Goal: Task Accomplishment & Management: Complete application form

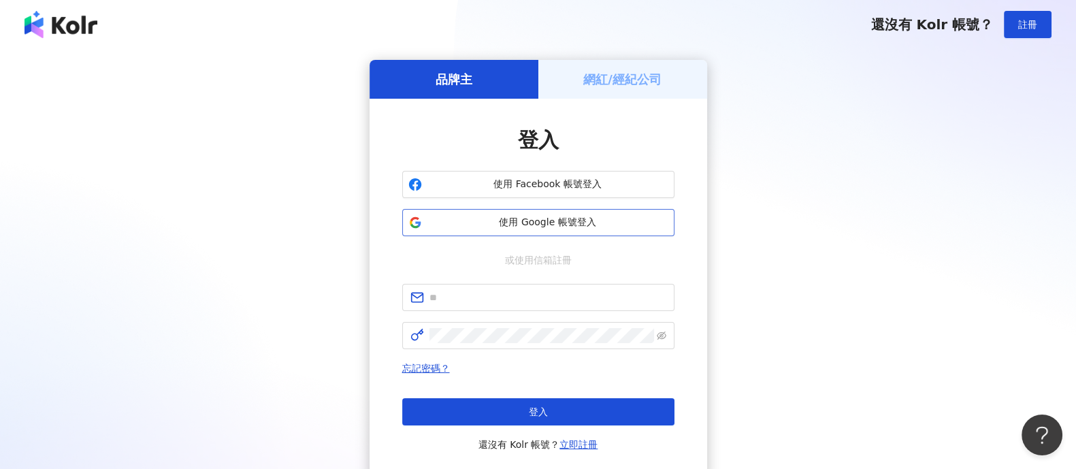
click at [544, 221] on span "使用 Google 帳號登入" at bounding box center [547, 223] width 241 height 14
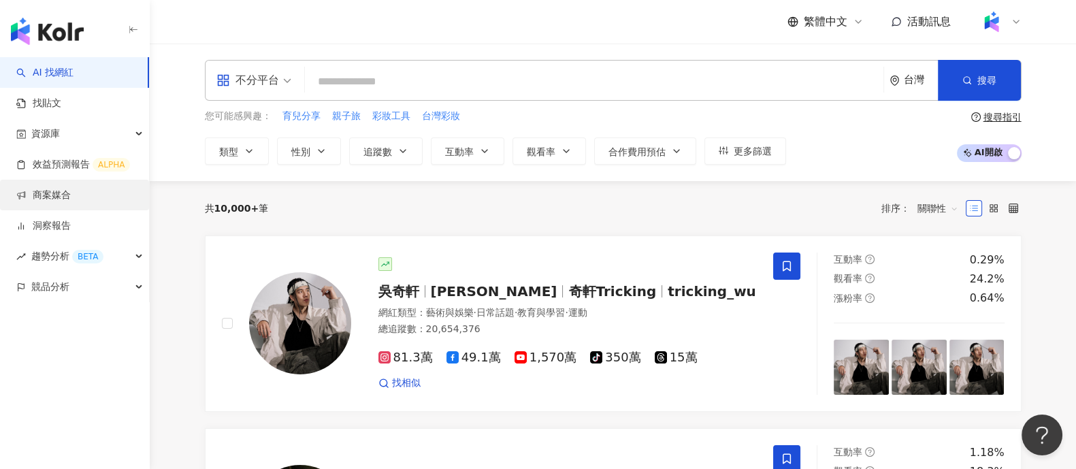
click at [71, 192] on link "商案媒合" at bounding box center [43, 196] width 54 height 14
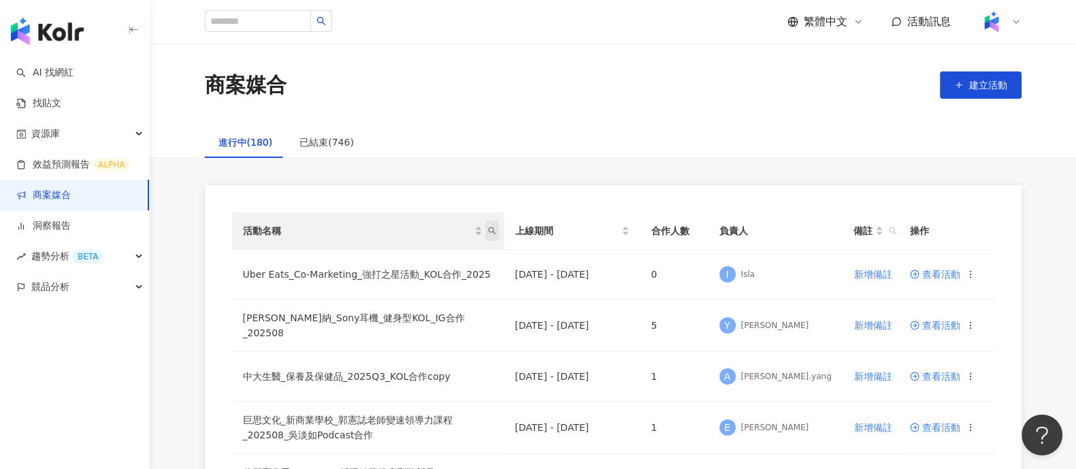
click at [497, 230] on span "活動名稱" at bounding box center [492, 230] width 14 height 20
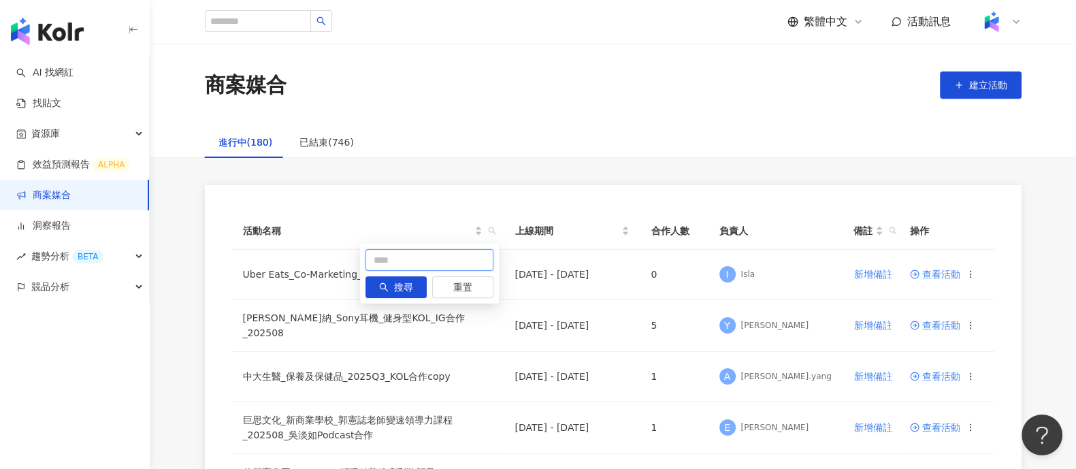
click at [436, 262] on input "text" at bounding box center [429, 260] width 128 height 22
type input "*"
type input "****"
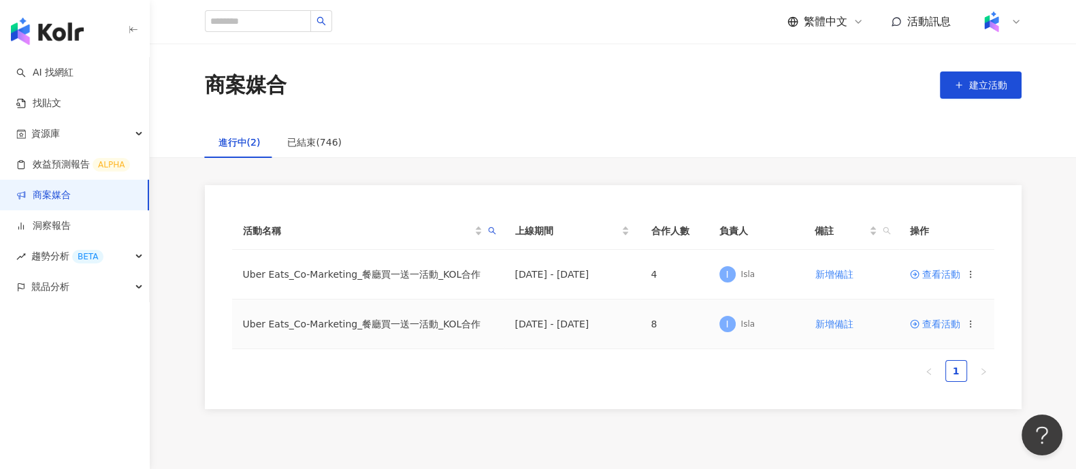
click at [917, 322] on circle at bounding box center [915, 324] width 8 height 8
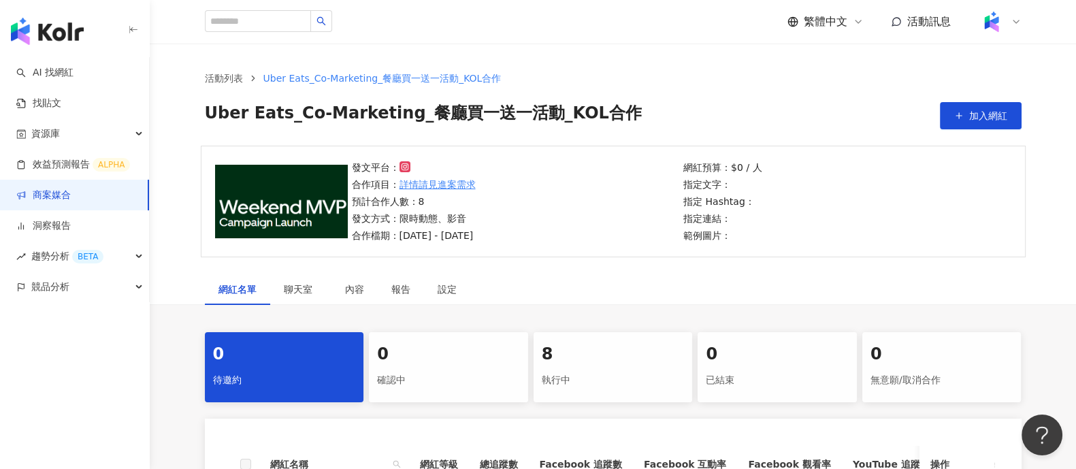
drag, startPoint x: 575, startPoint y: 367, endPoint x: 575, endPoint y: 359, distance: 8.2
click at [576, 369] on div "執行中" at bounding box center [613, 380] width 143 height 23
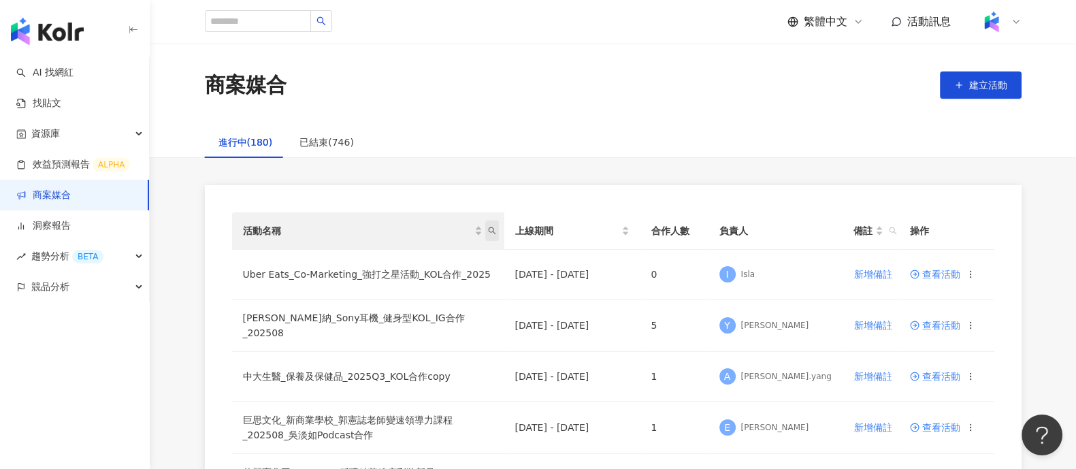
click at [496, 226] on span "活動名稱" at bounding box center [492, 230] width 14 height 20
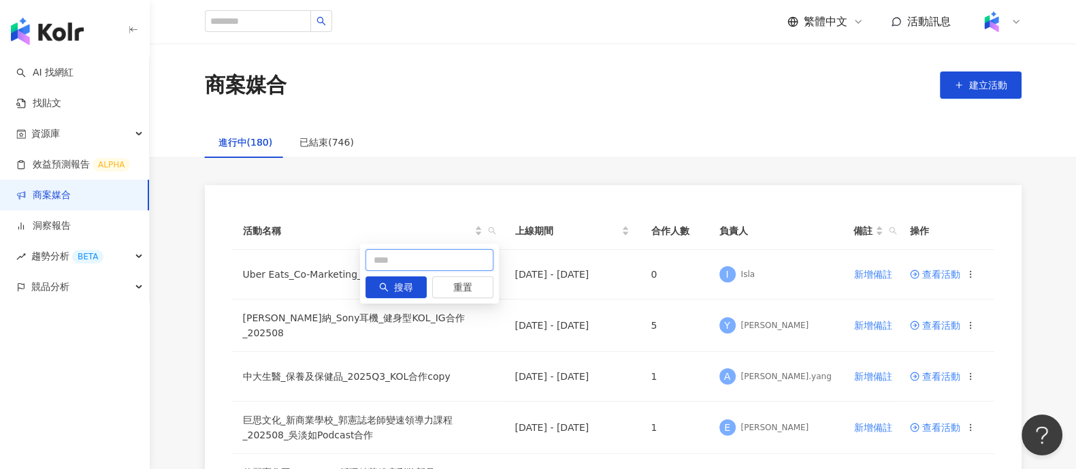
click at [467, 254] on input "text" at bounding box center [429, 260] width 128 height 22
type input "****"
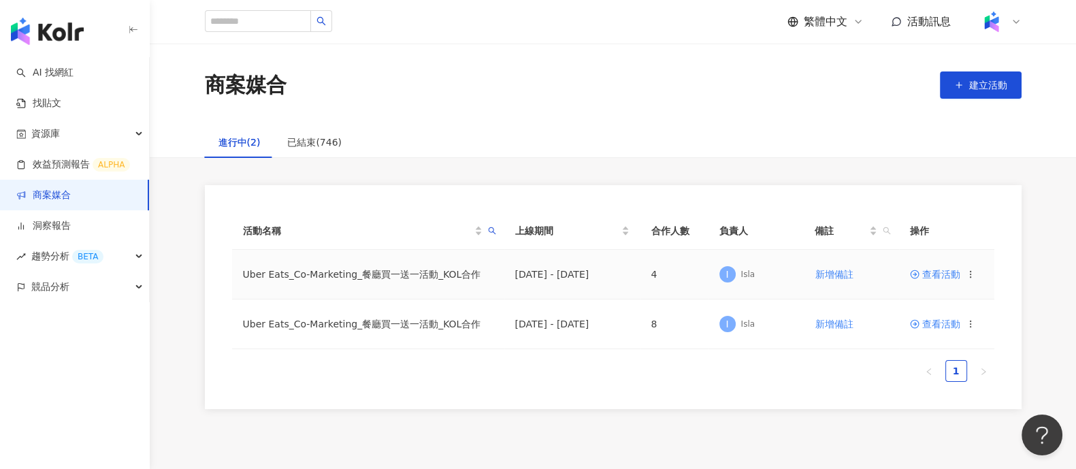
click at [928, 274] on span "查看活動" at bounding box center [935, 274] width 50 height 10
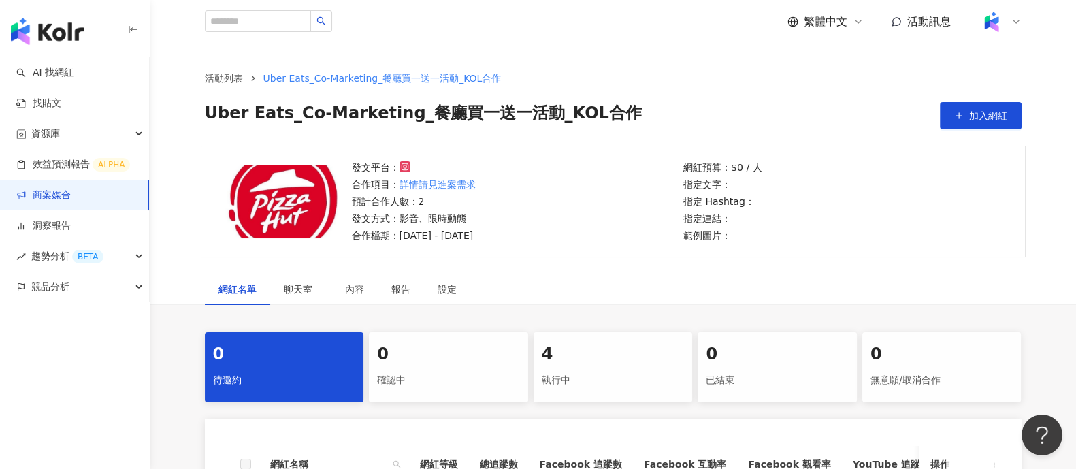
click at [578, 352] on div "4" at bounding box center [613, 354] width 143 height 23
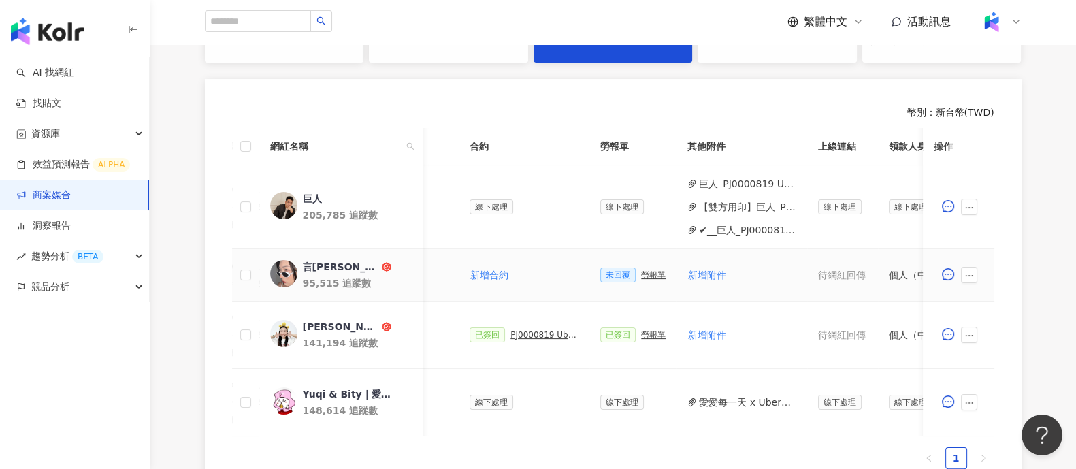
scroll to position [0, 271]
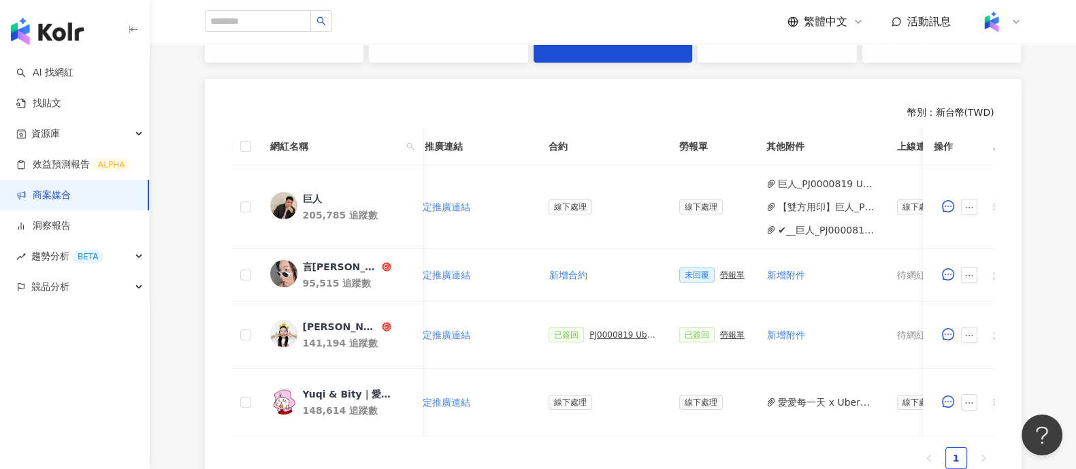
click at [71, 189] on link "商案媒合" at bounding box center [43, 196] width 54 height 14
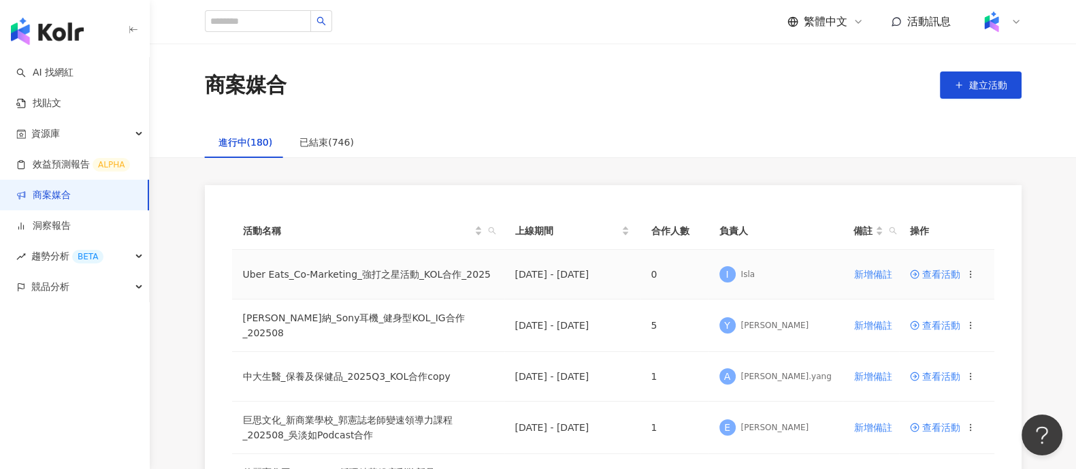
click at [923, 272] on span "查看活動" at bounding box center [935, 274] width 50 height 10
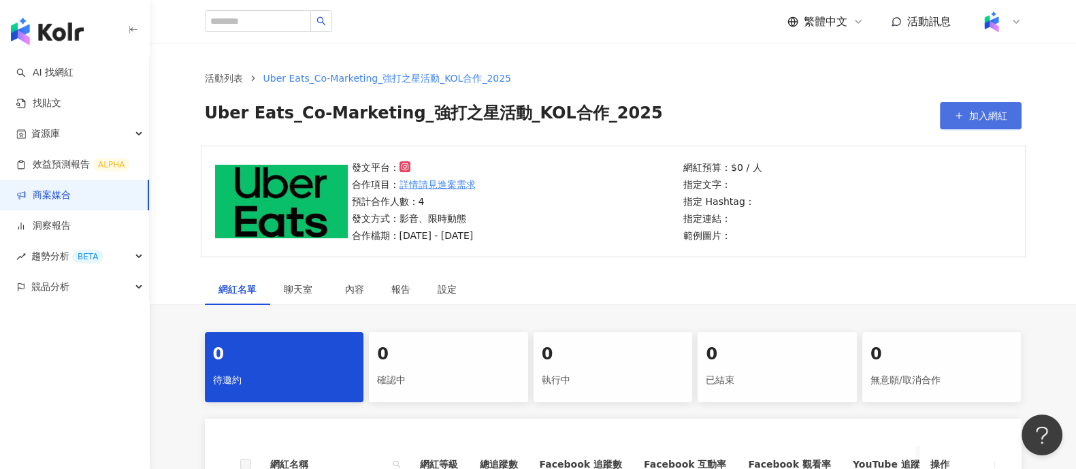
click at [1017, 117] on button "加入網紅" at bounding box center [981, 115] width 82 height 27
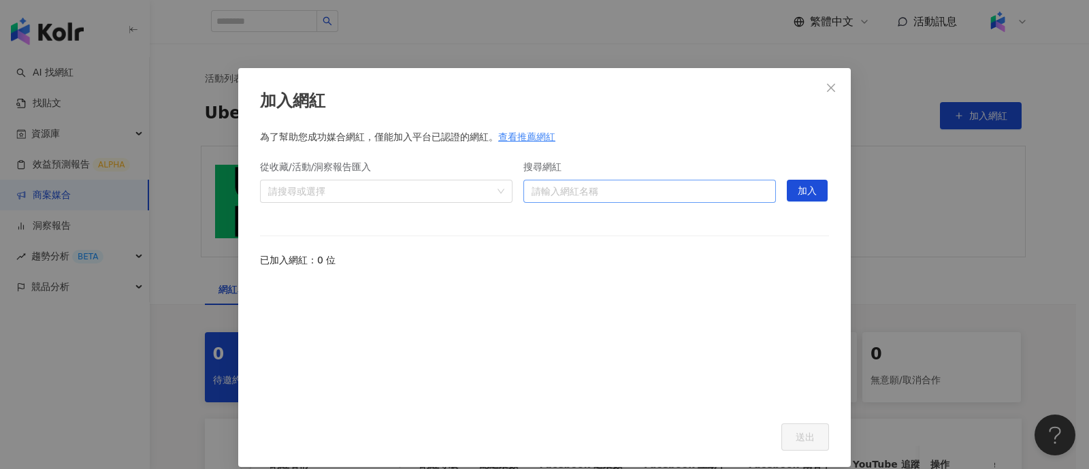
click at [540, 194] on input "搜尋網紅" at bounding box center [649, 191] width 236 height 22
paste input "***"
type input "***"
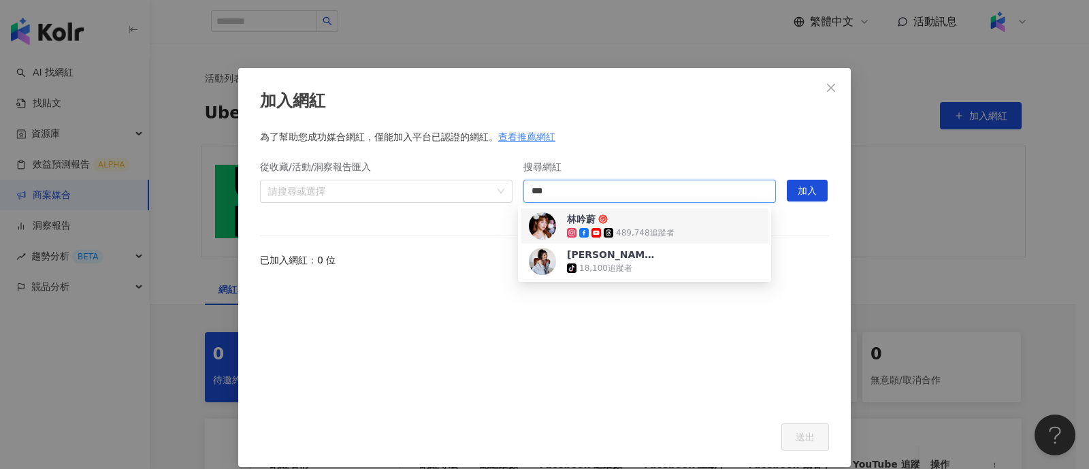
click at [694, 224] on div "[PERSON_NAME]489,748 追蹤者" at bounding box center [644, 225] width 231 height 27
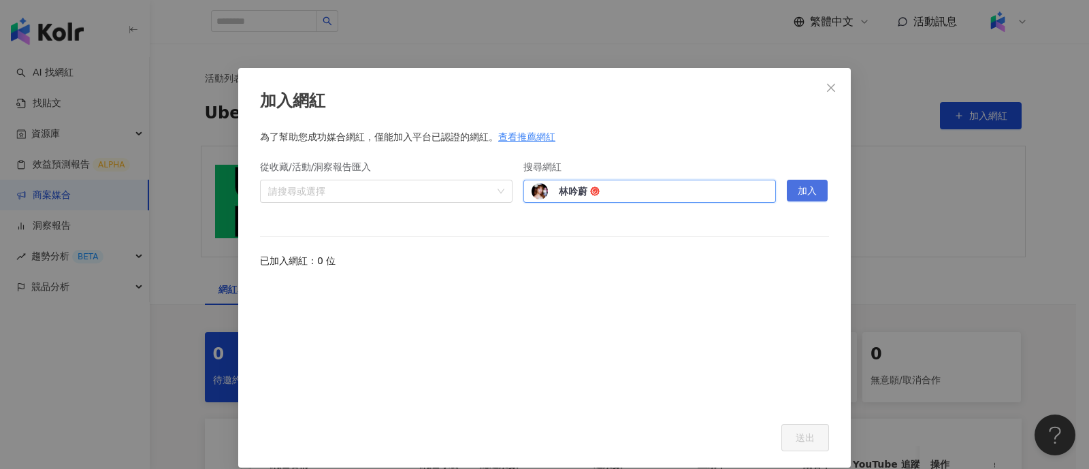
click at [805, 184] on span "加入" at bounding box center [807, 191] width 19 height 22
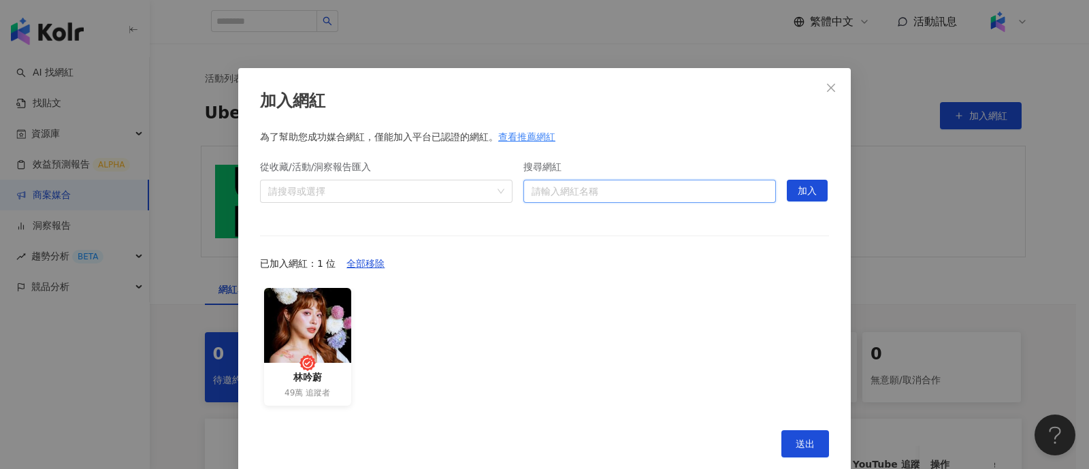
click at [600, 194] on input "搜尋網紅" at bounding box center [649, 191] width 236 height 22
paste input "**********"
type input "**********"
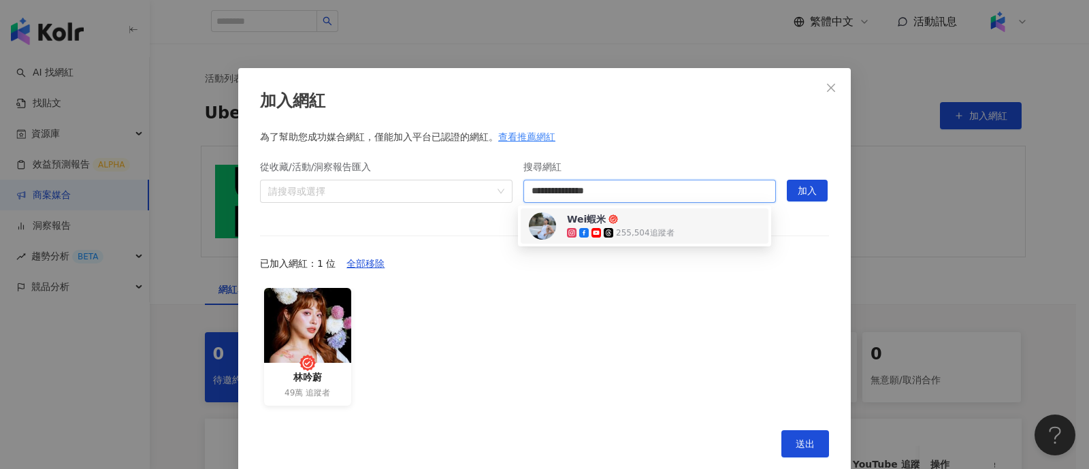
drag, startPoint x: 680, startPoint y: 232, endPoint x: 711, endPoint y: 223, distance: 32.7
click at [680, 231] on div "Wei蝦米 255,504 追蹤者" at bounding box center [644, 225] width 231 height 27
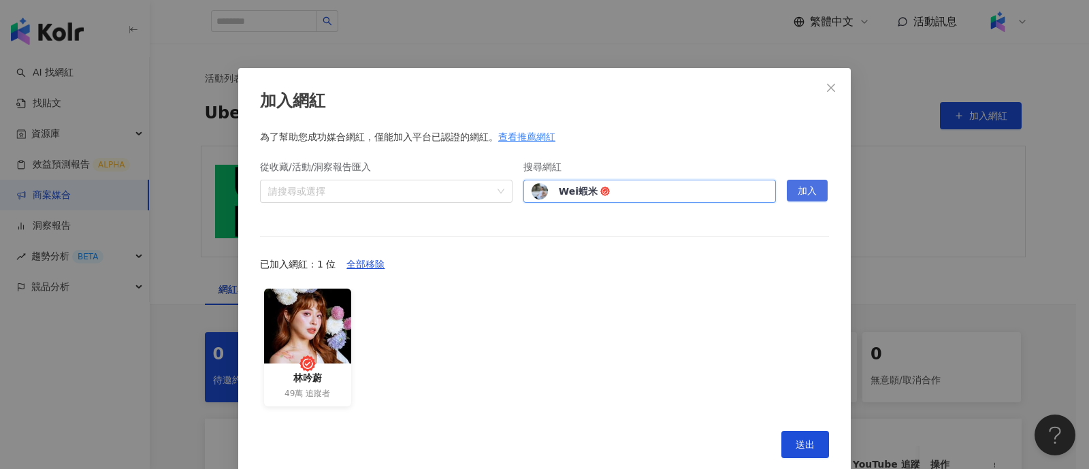
click at [789, 198] on button "加入" at bounding box center [807, 191] width 41 height 22
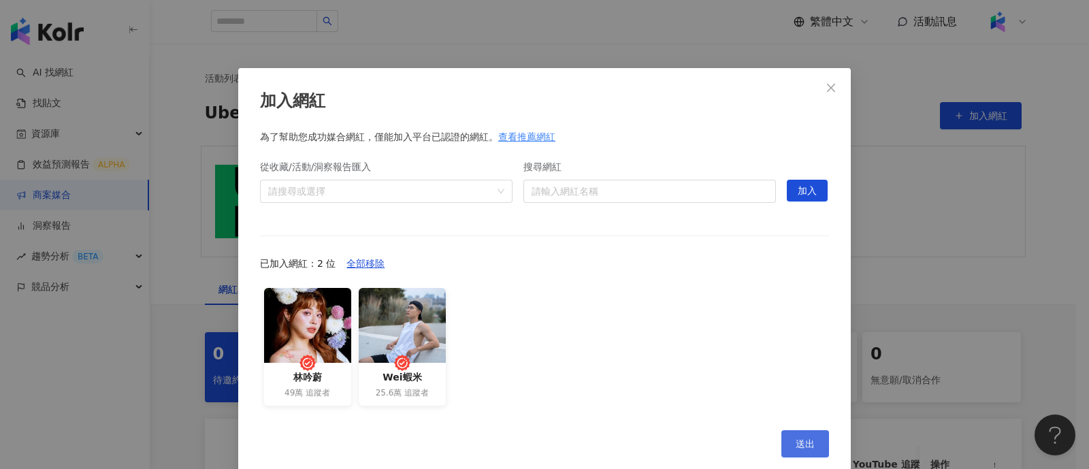
click at [781, 442] on button "送出" at bounding box center [805, 443] width 48 height 27
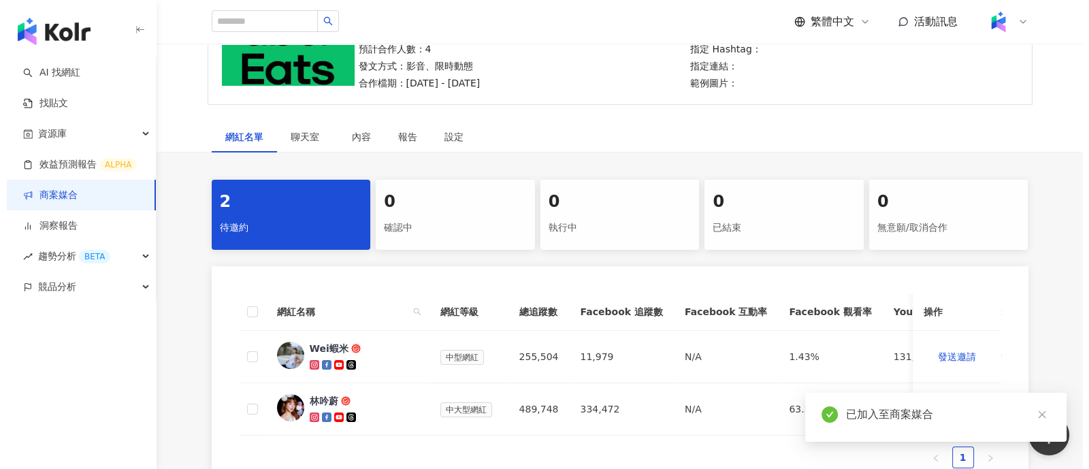
scroll to position [255, 0]
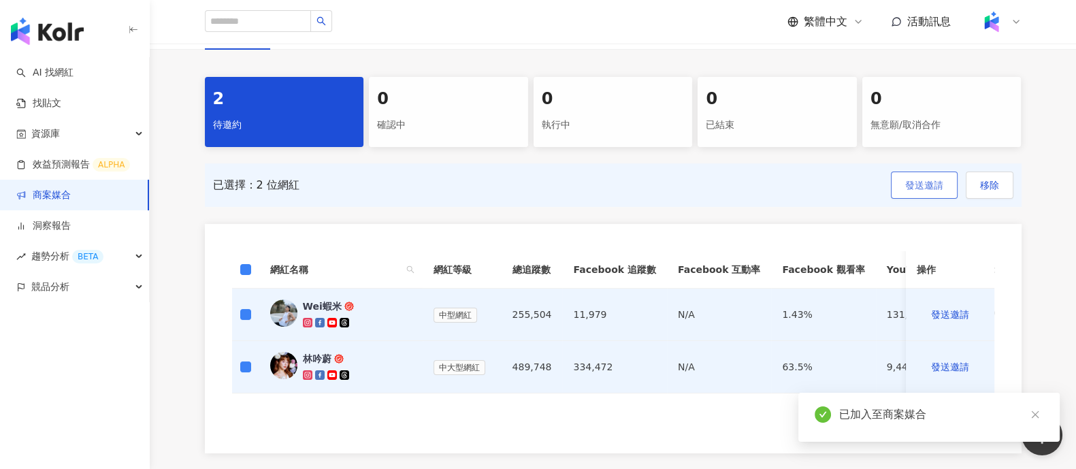
click at [928, 189] on span "發送邀請" at bounding box center [924, 185] width 38 height 11
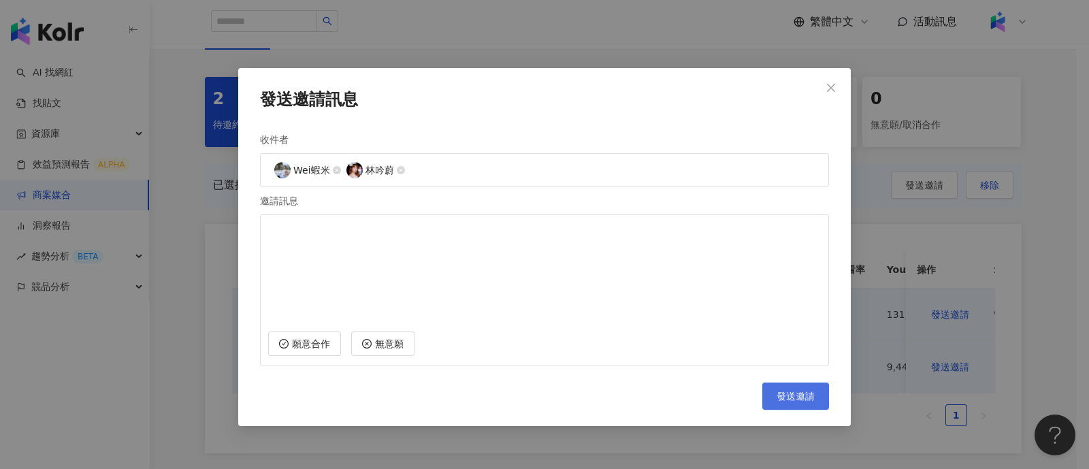
click at [781, 396] on span "發送邀請" at bounding box center [795, 396] width 38 height 11
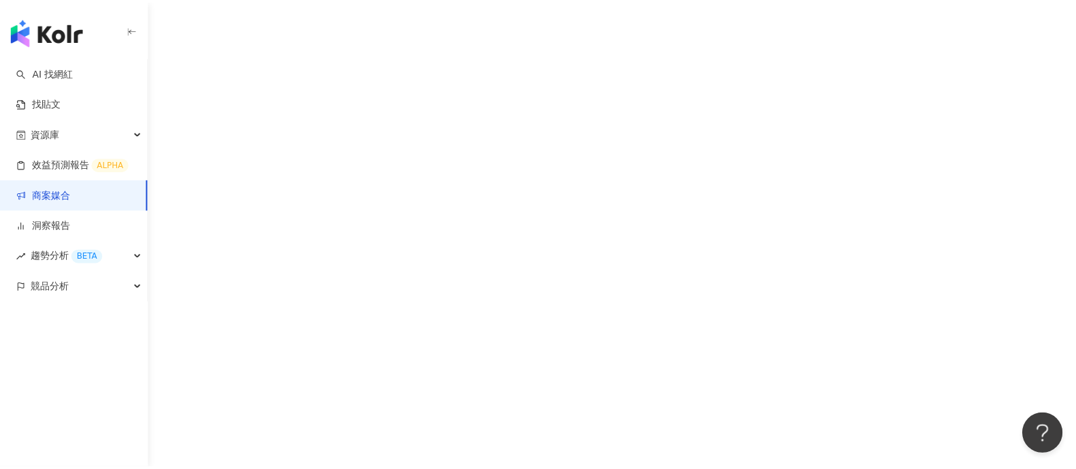
scroll to position [62, 0]
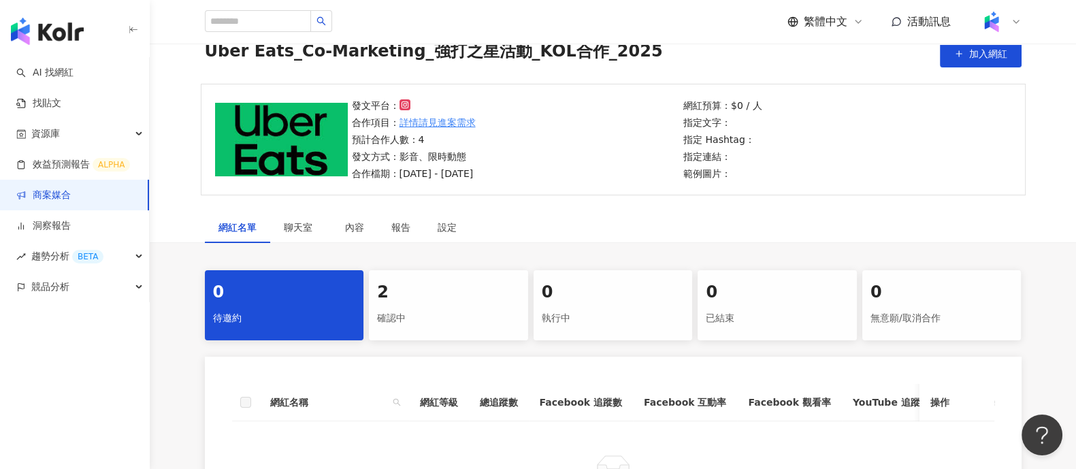
click at [412, 315] on div "確認中" at bounding box center [448, 318] width 143 height 23
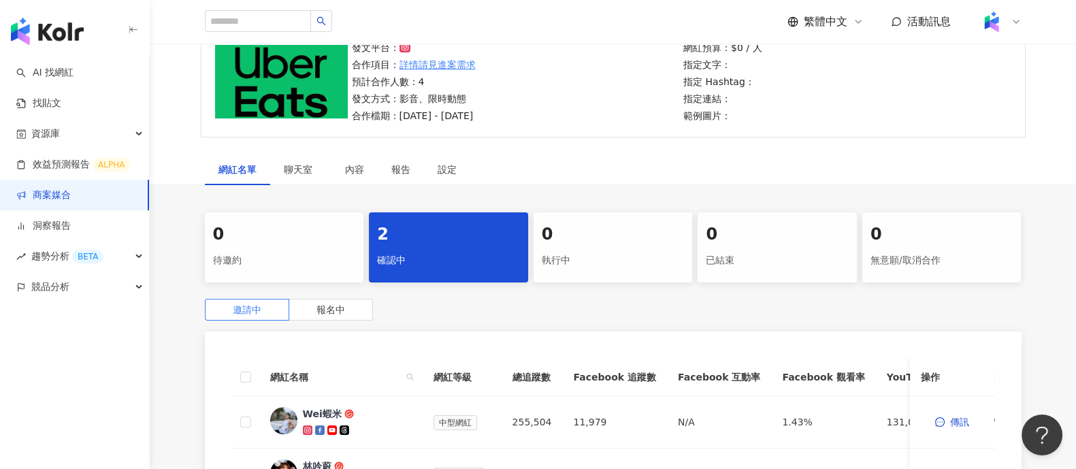
scroll to position [147, 0]
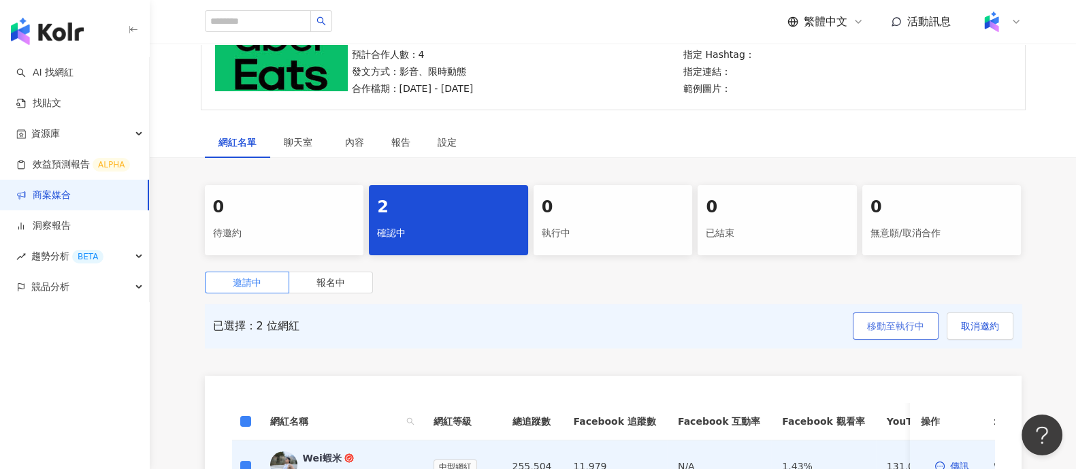
click at [901, 328] on span "移動至執行中" at bounding box center [895, 326] width 57 height 11
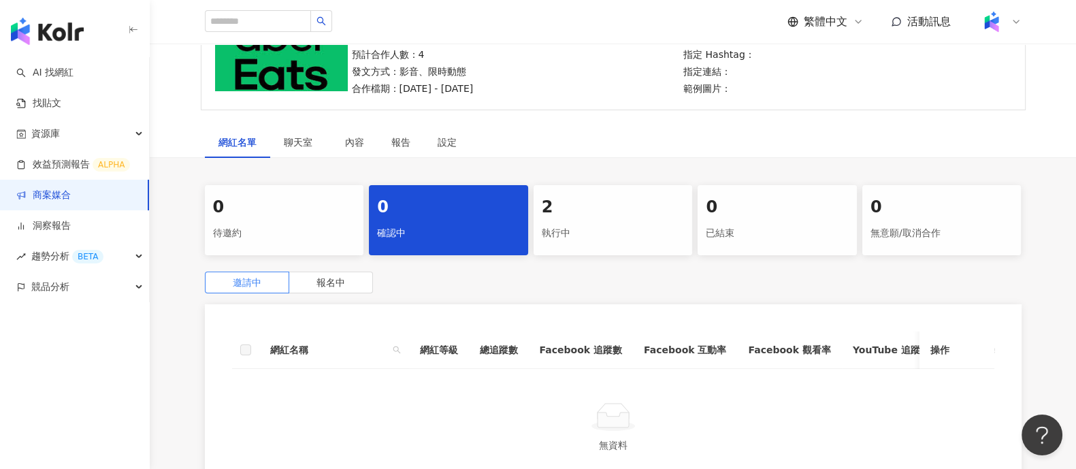
click at [578, 261] on div "0 待邀約 0 確認中 2 執行中 0 已結束 0 無意願/取消合作 邀請中 報名中 網紅名稱 網紅等級 總追蹤數 Facebook 追蹤數 Facebook…" at bounding box center [613, 347] width 871 height 325
click at [576, 242] on div "執行中" at bounding box center [613, 233] width 143 height 23
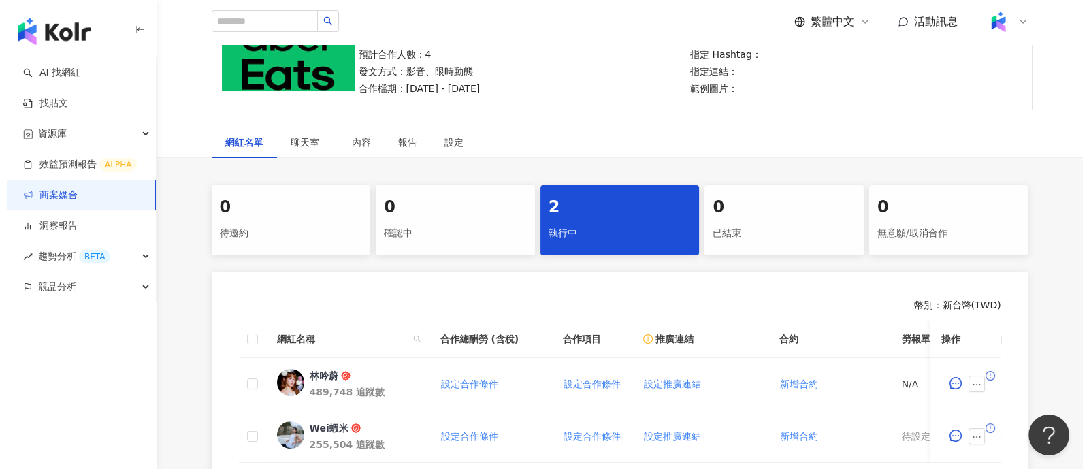
scroll to position [232, 0]
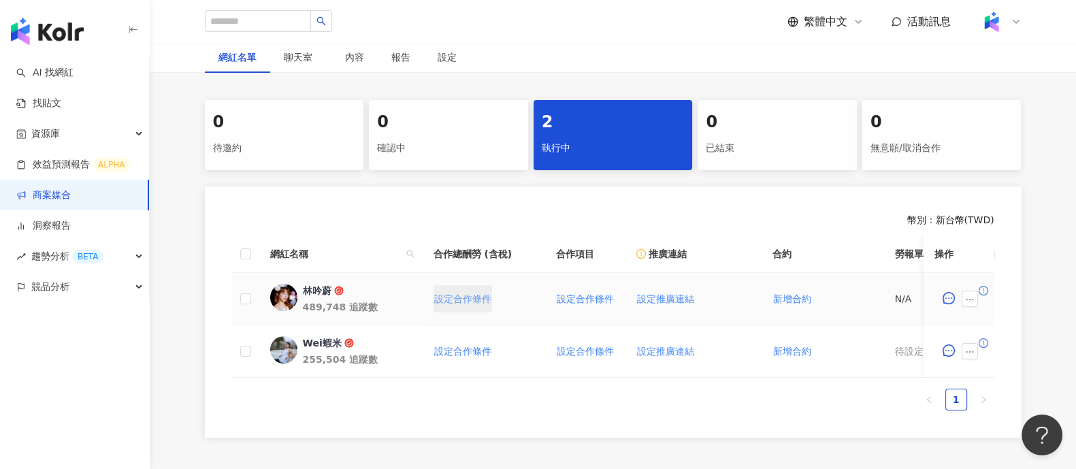
click at [466, 297] on span "設定合作條件" at bounding box center [462, 298] width 57 height 11
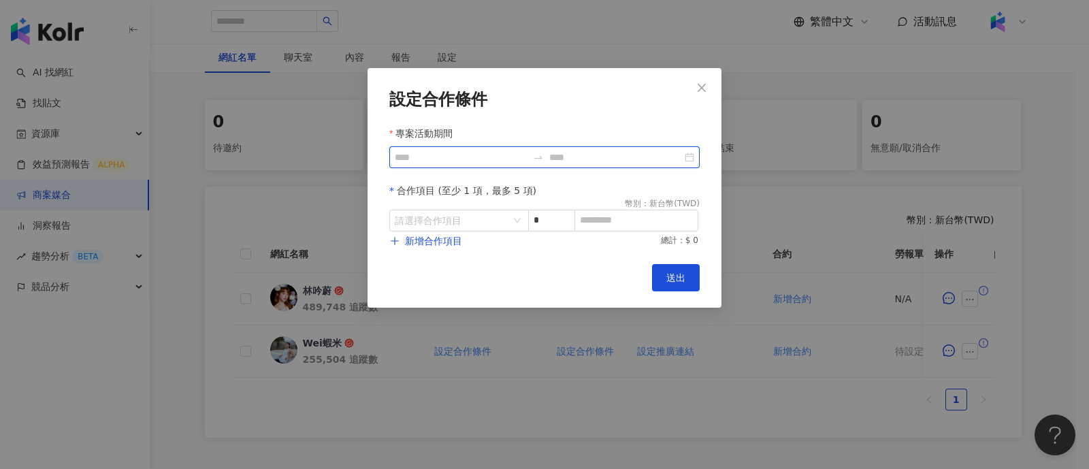
click at [502, 162] on input "專案活動期間" at bounding box center [461, 157] width 133 height 15
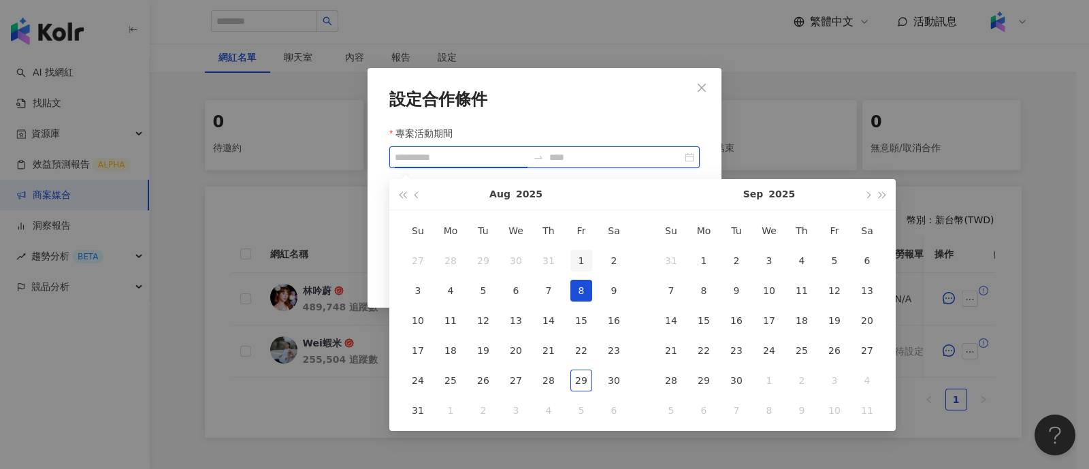
type input "**********"
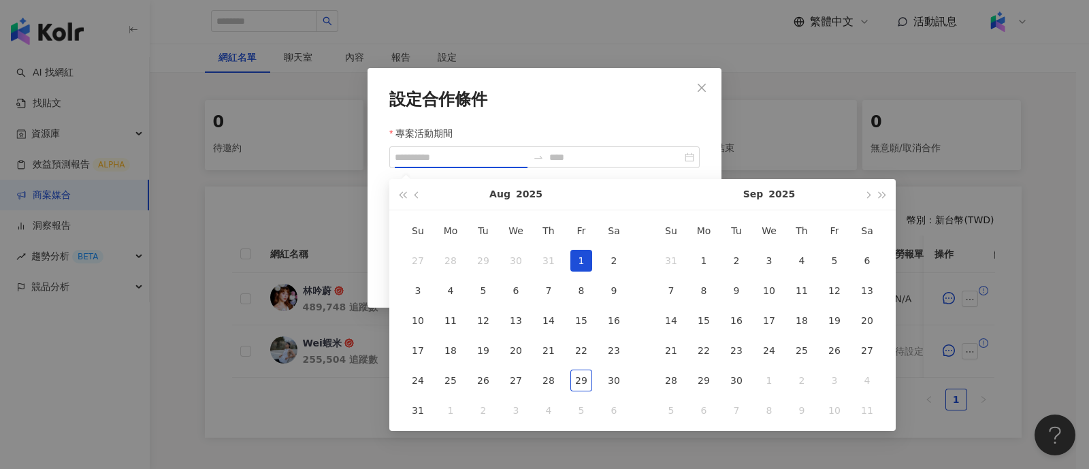
click at [574, 260] on div "1" at bounding box center [581, 261] width 22 height 22
type input "**********"
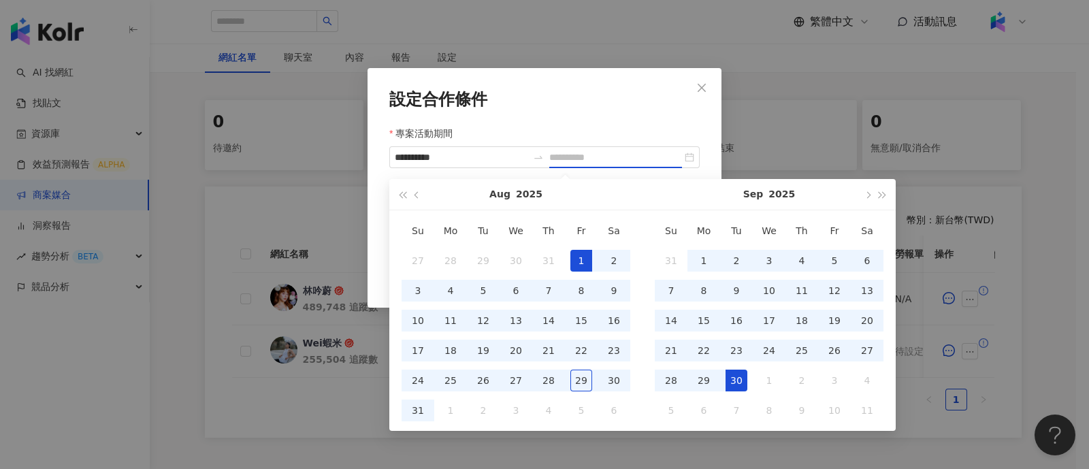
click at [745, 382] on div "30" at bounding box center [736, 381] width 22 height 22
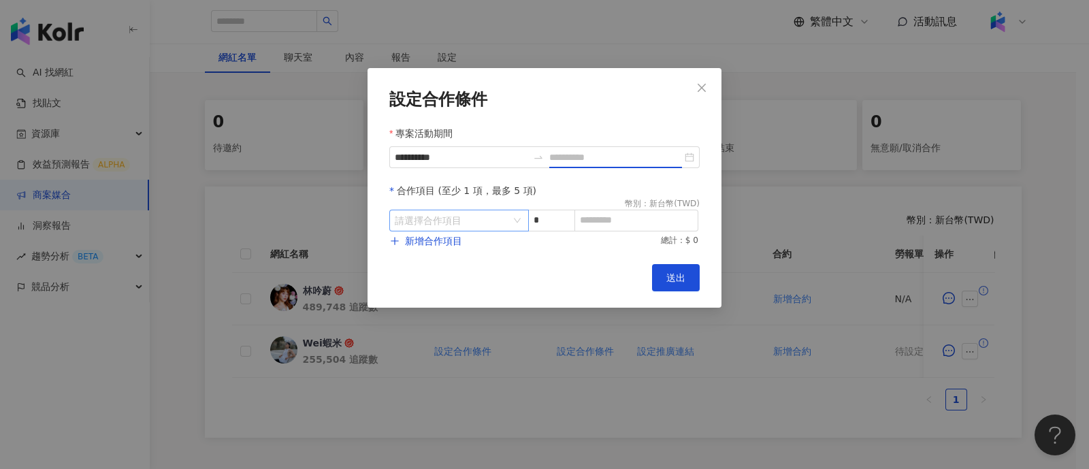
type input "**********"
click at [439, 228] on input "search" at bounding box center [452, 220] width 114 height 20
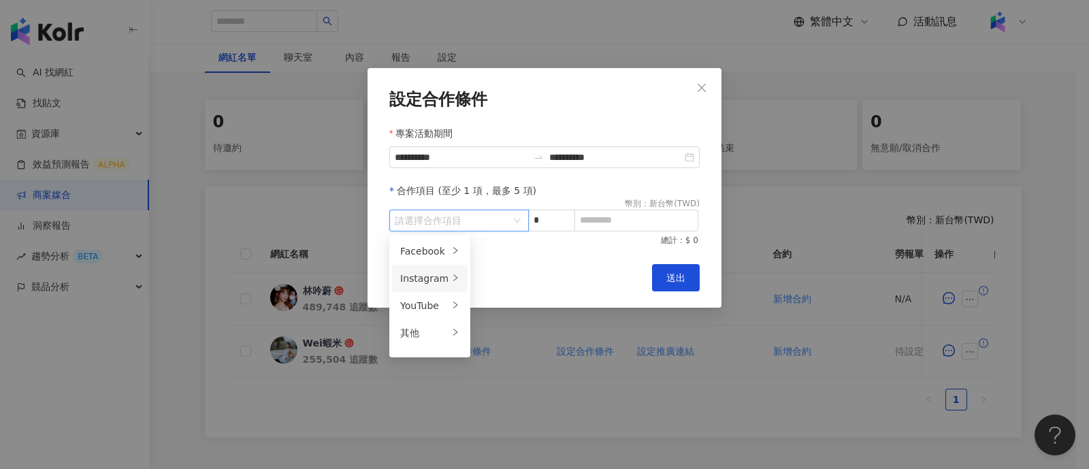
click at [435, 280] on div "Instagram" at bounding box center [424, 278] width 48 height 15
click at [497, 277] on span "Reels" at bounding box center [495, 278] width 26 height 11
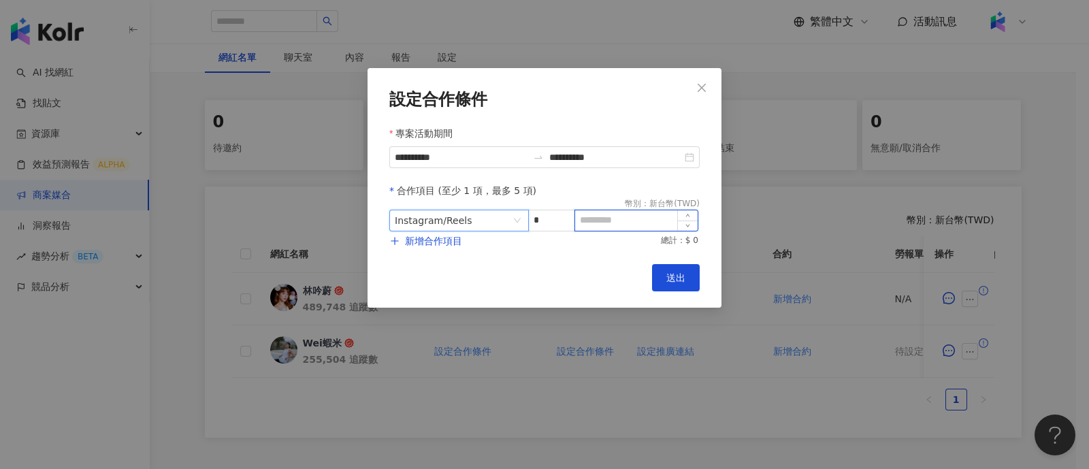
click at [639, 214] on input at bounding box center [636, 220] width 122 height 20
paste input "******"
type input "******"
click at [458, 235] on span "新增合作項目" at bounding box center [433, 240] width 57 height 11
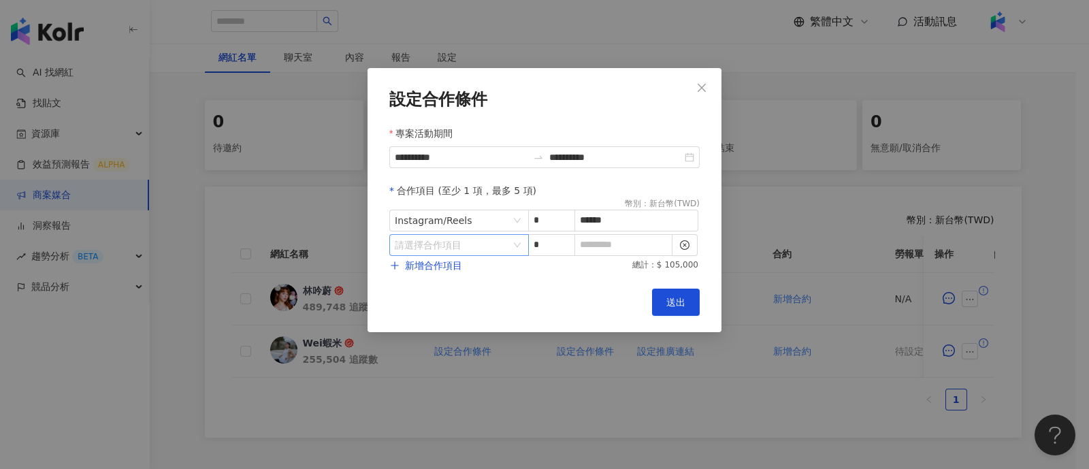
click at [439, 236] on input "search" at bounding box center [452, 245] width 114 height 20
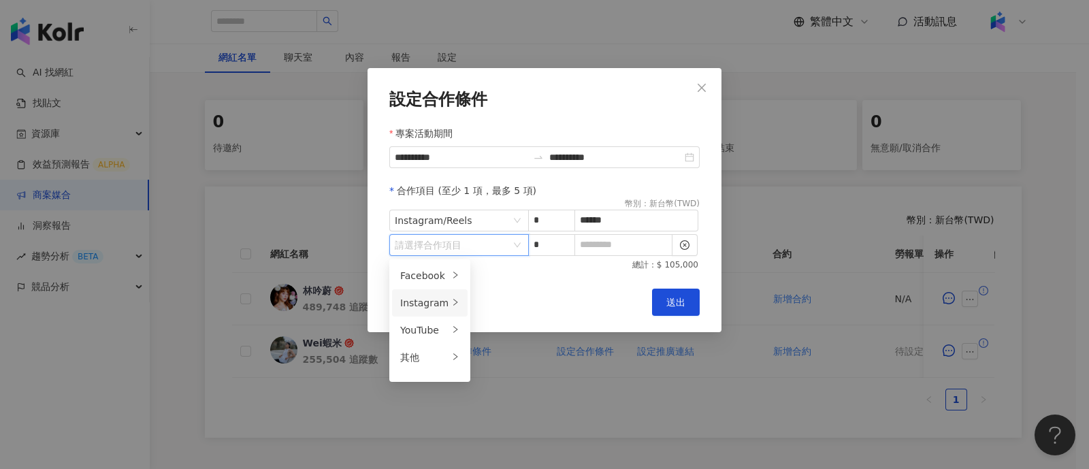
click at [436, 302] on div "Instagram" at bounding box center [424, 302] width 48 height 15
drag, startPoint x: 509, startPoint y: 364, endPoint x: 554, endPoint y: 254, distance: 119.0
click at [509, 363] on li "限時動態" at bounding box center [509, 357] width 70 height 27
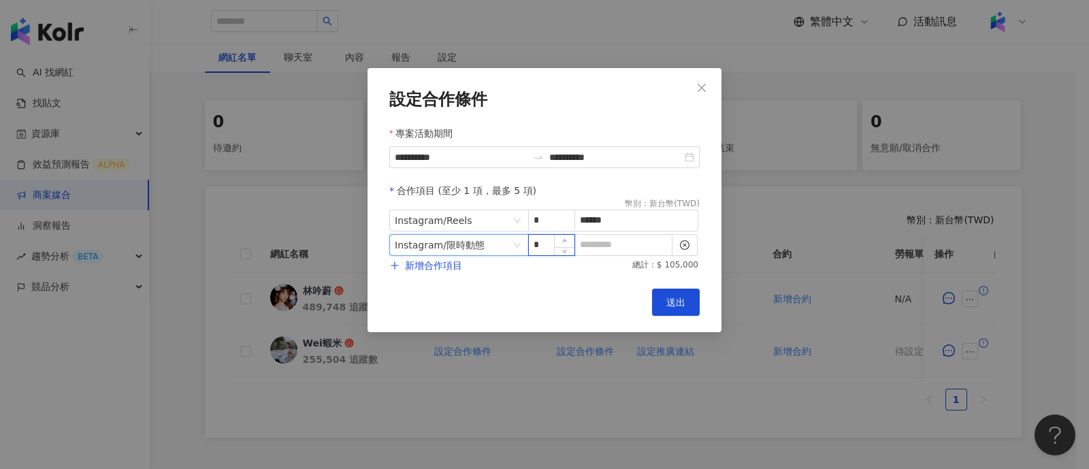
type input "*"
click at [565, 240] on icon "up" at bounding box center [564, 241] width 4 height 3
click at [615, 248] on input at bounding box center [623, 245] width 97 height 20
type input "*"
click at [547, 294] on div "Cancel 送出" at bounding box center [544, 302] width 310 height 27
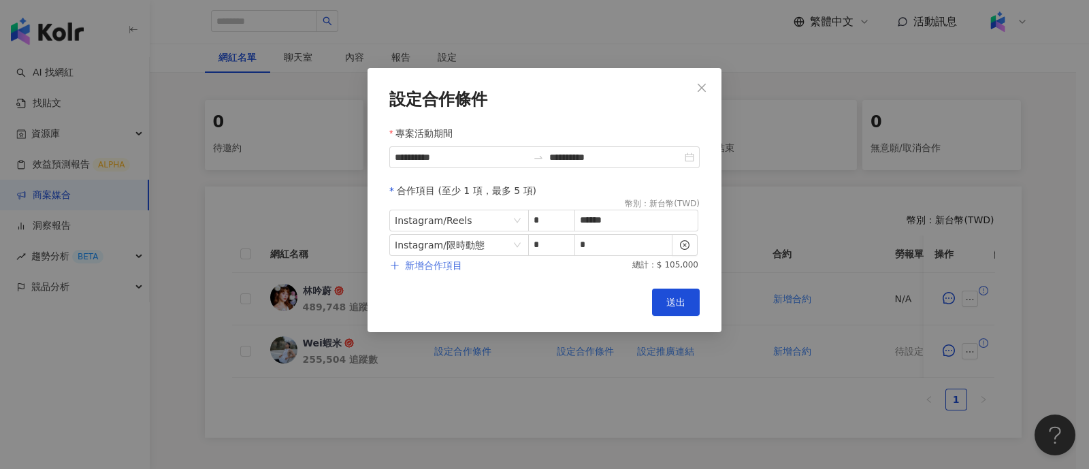
click at [423, 266] on span "新增合作項目" at bounding box center [433, 265] width 57 height 11
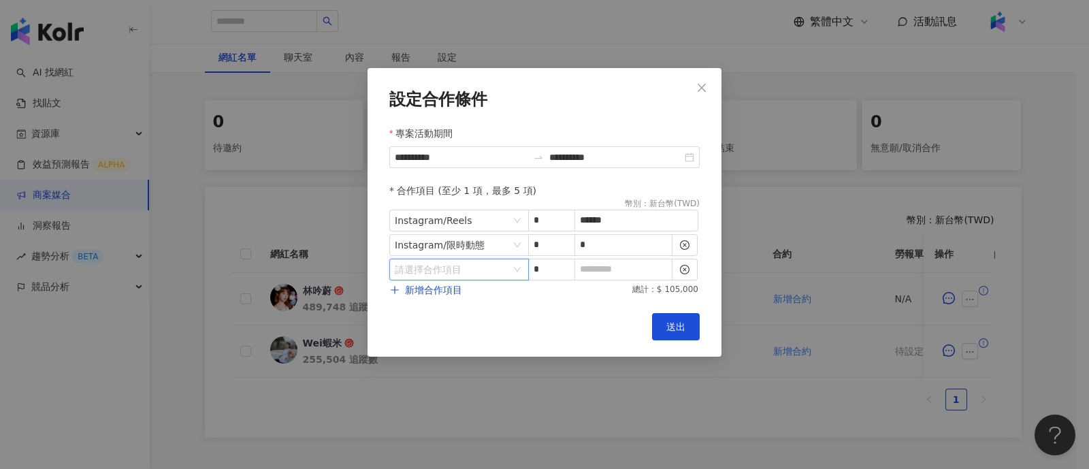
click at [436, 269] on input "search" at bounding box center [452, 269] width 114 height 20
click at [433, 382] on div "其他" at bounding box center [424, 381] width 48 height 15
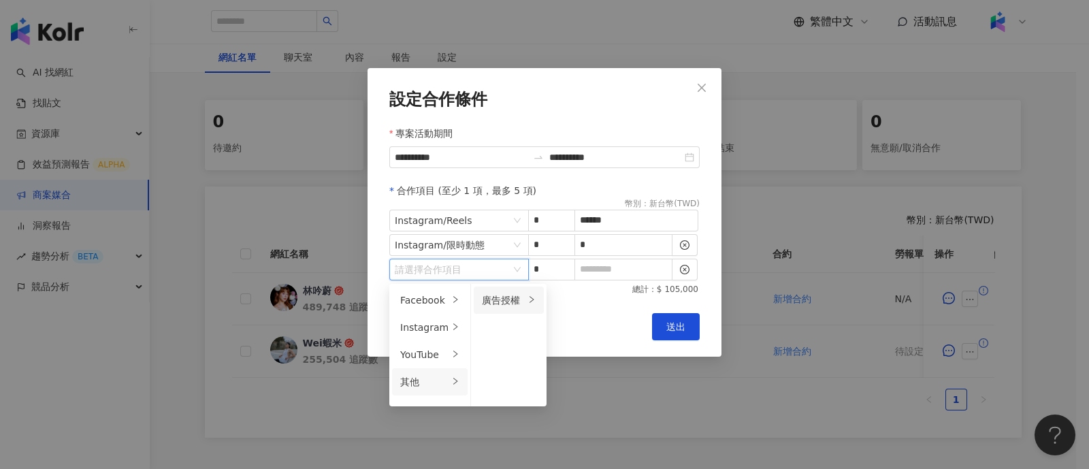
click at [517, 294] on div "廣告授權" at bounding box center [503, 300] width 43 height 15
click at [578, 295] on div "7 天" at bounding box center [584, 300] width 54 height 15
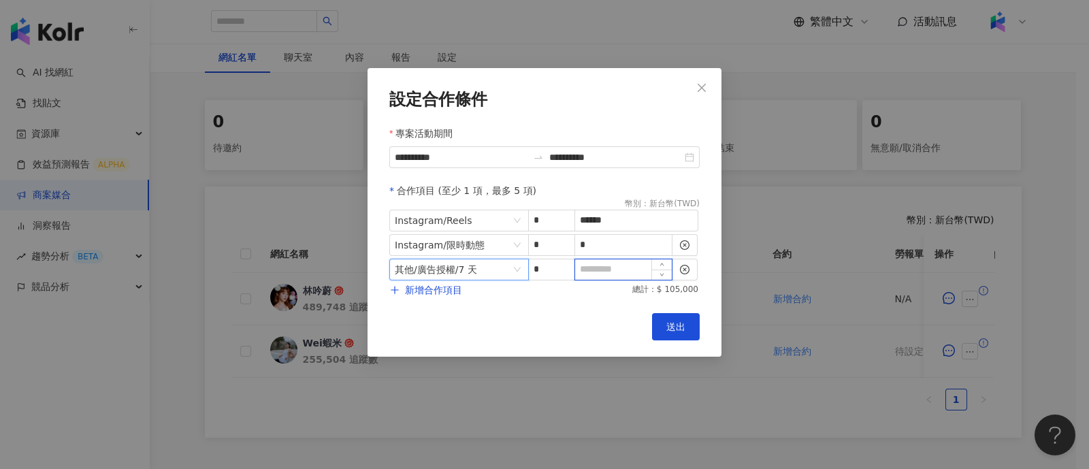
click at [610, 272] on input at bounding box center [623, 269] width 97 height 20
type input "*"
click at [673, 318] on button "送出" at bounding box center [676, 326] width 48 height 27
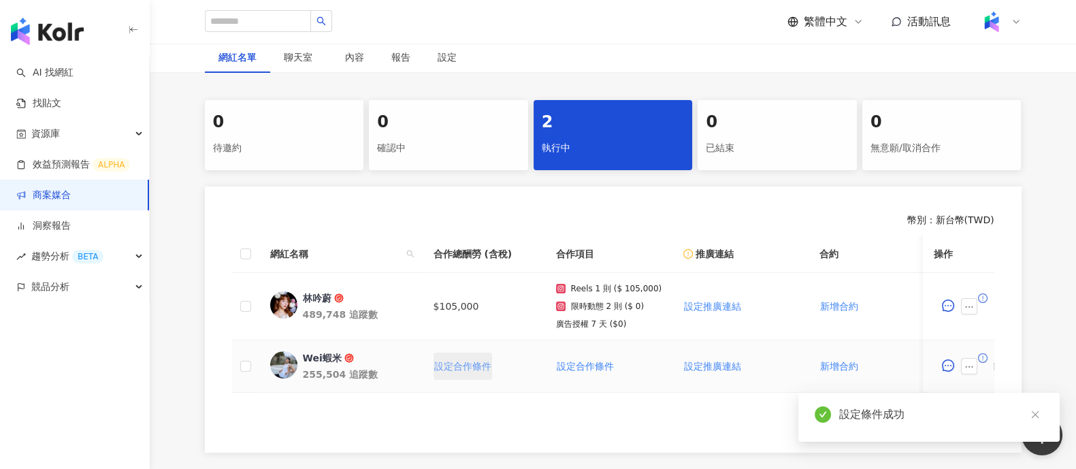
click at [486, 361] on span "設定合作條件" at bounding box center [462, 366] width 57 height 11
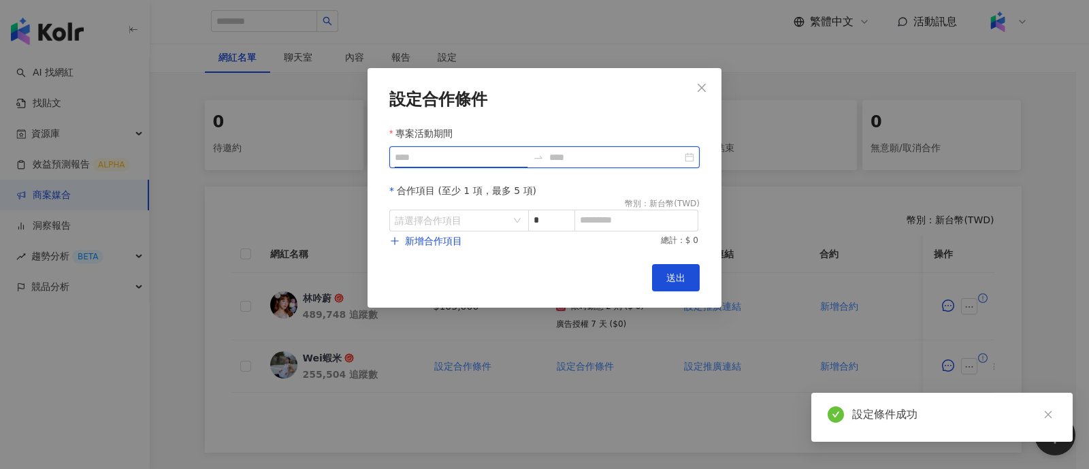
click at [490, 153] on input "專案活動期間" at bounding box center [461, 157] width 133 height 15
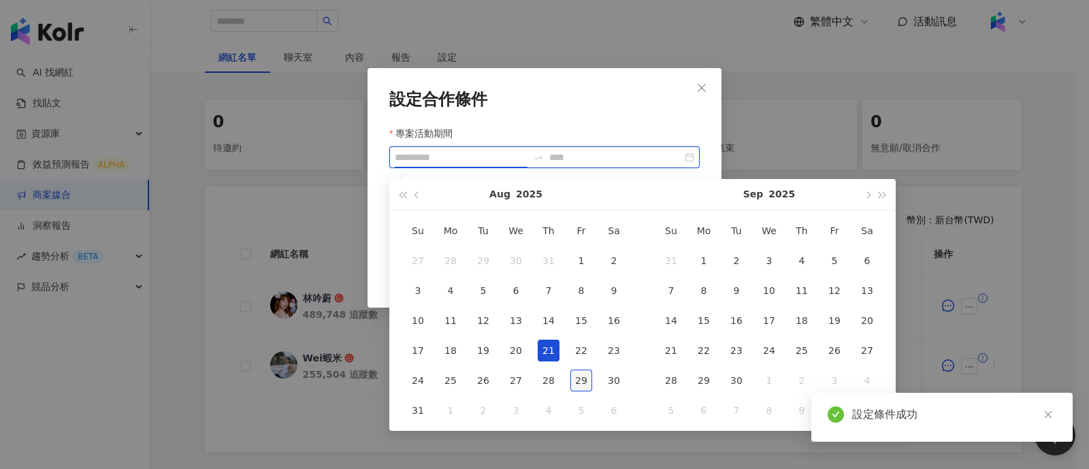
type input "**********"
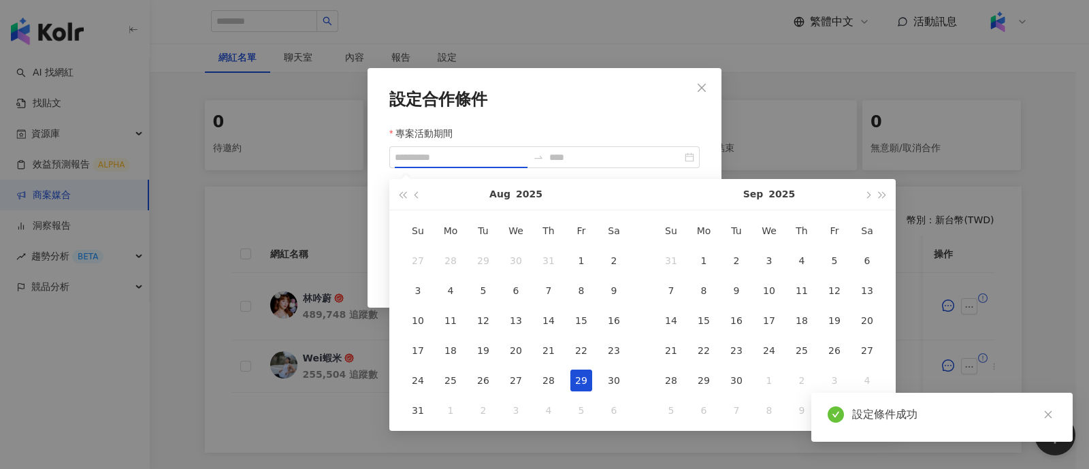
click at [582, 378] on div "29" at bounding box center [581, 381] width 22 height 22
type input "**********"
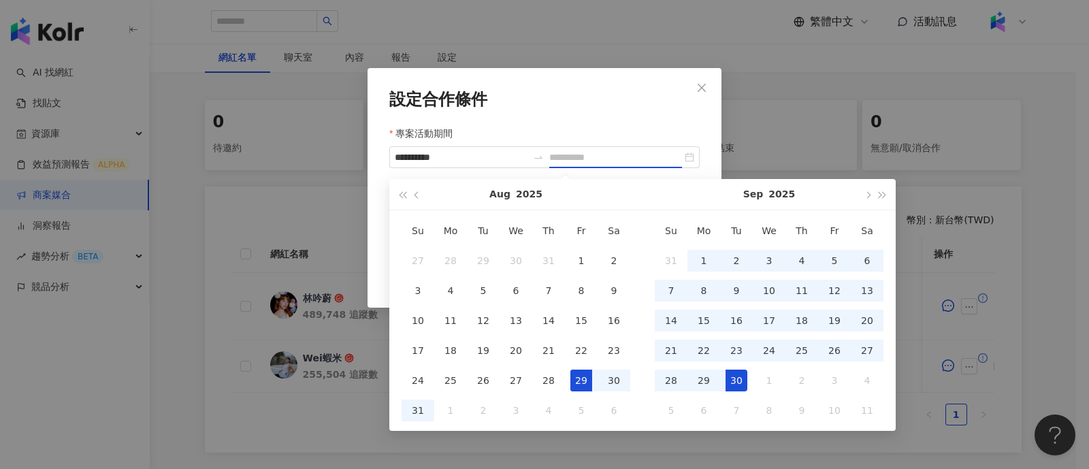
click at [732, 376] on div "30" at bounding box center [736, 381] width 22 height 22
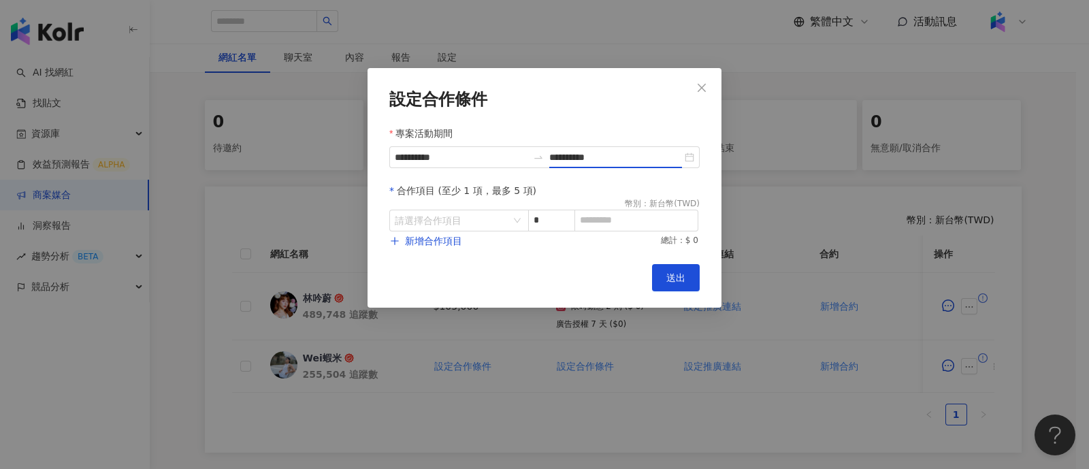
type input "**********"
click at [465, 223] on input "search" at bounding box center [452, 220] width 114 height 20
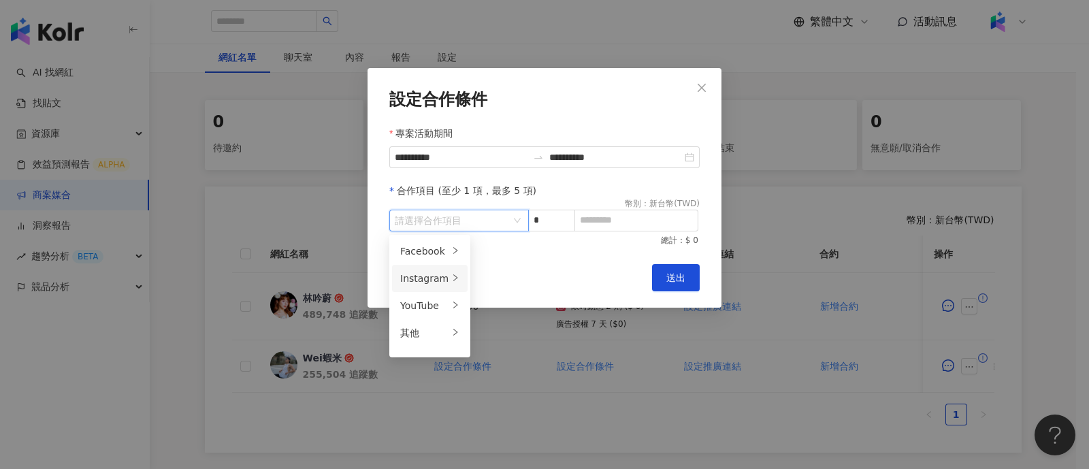
click at [434, 271] on div "Instagram" at bounding box center [424, 278] width 48 height 15
click at [517, 276] on div "Reels" at bounding box center [509, 278] width 54 height 15
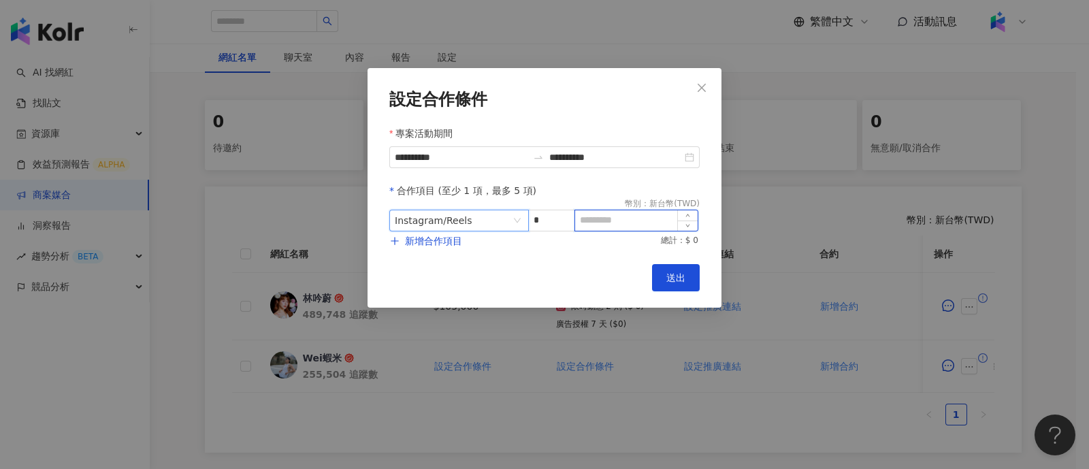
click at [598, 217] on input at bounding box center [636, 220] width 122 height 20
paste input "*****"
type input "*****"
